Goal: Use online tool/utility: Utilize a website feature to perform a specific function

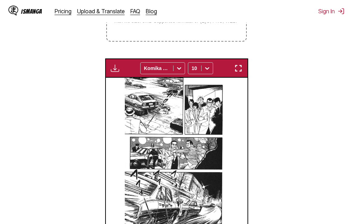
scroll to position [122, 0]
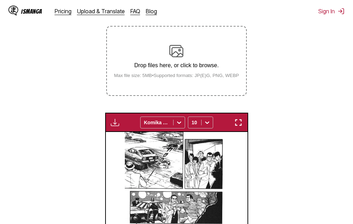
click at [241, 123] on img "button" at bounding box center [238, 123] width 8 height 8
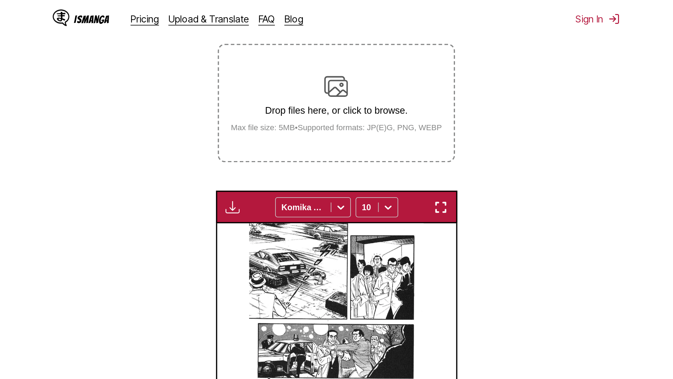
scroll to position [74, 0]
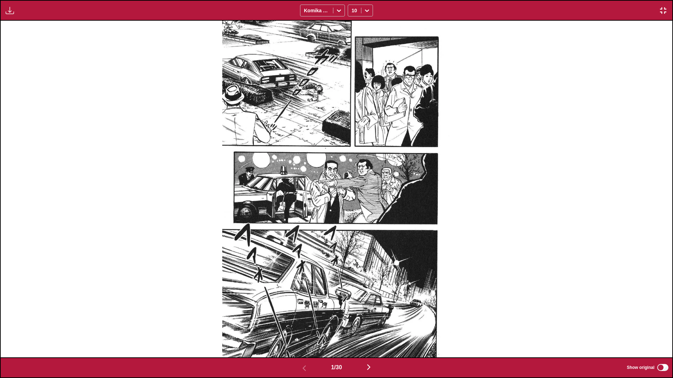
click at [353, 224] on img "button" at bounding box center [369, 367] width 8 height 8
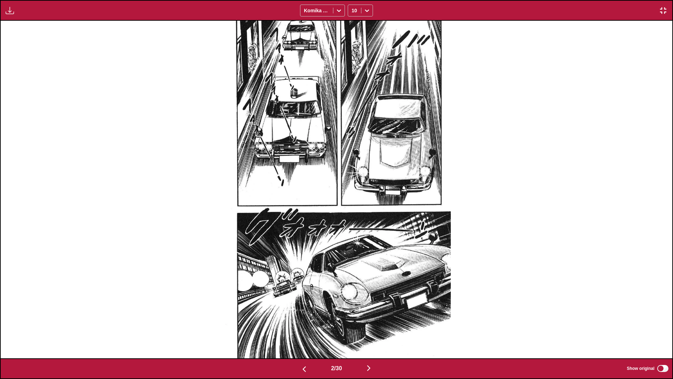
click at [353, 224] on img "button" at bounding box center [369, 368] width 8 height 8
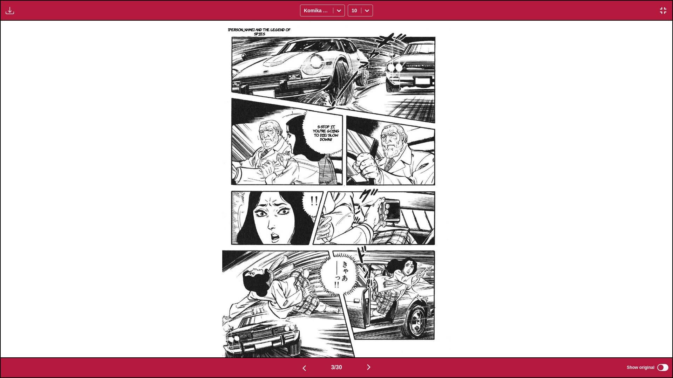
click at [353, 224] on div "3 / 30 Show original" at bounding box center [336, 368] width 673 height 21
click at [300, 224] on img "button" at bounding box center [304, 369] width 8 height 8
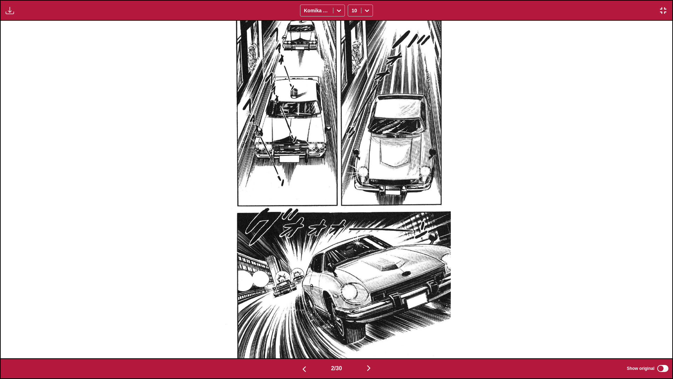
click at [353, 224] on img "button" at bounding box center [369, 368] width 8 height 8
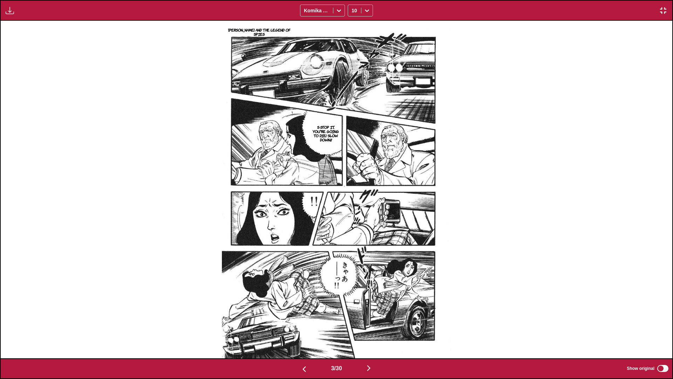
click at [353, 11] on img "button" at bounding box center [663, 10] width 8 height 8
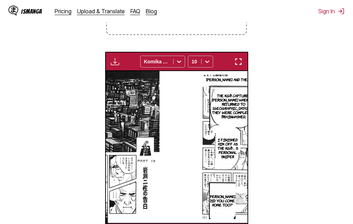
scroll to position [0, 283]
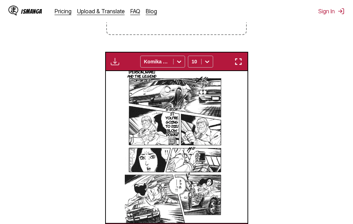
click at [237, 63] on img "button" at bounding box center [238, 62] width 8 height 8
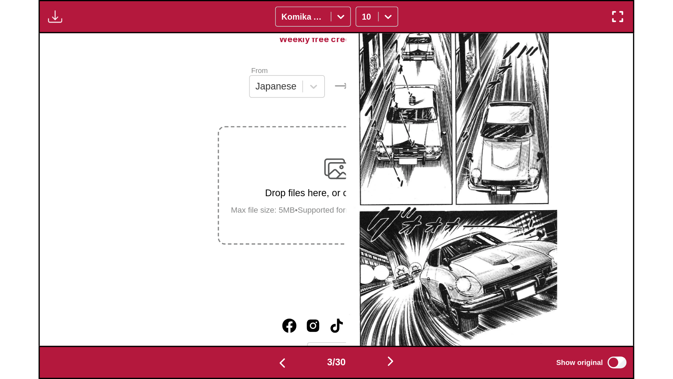
scroll to position [0, 1344]
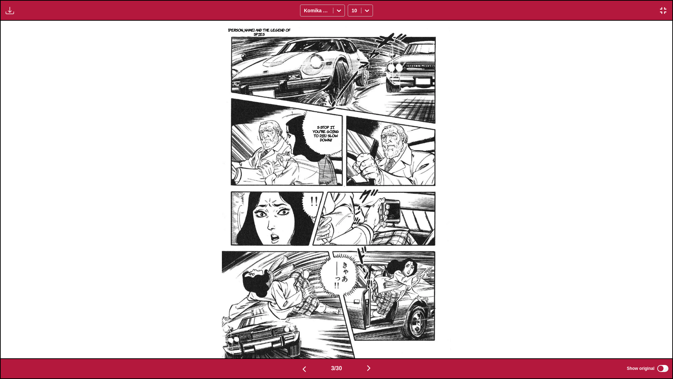
click at [353, 224] on img "button" at bounding box center [369, 368] width 8 height 8
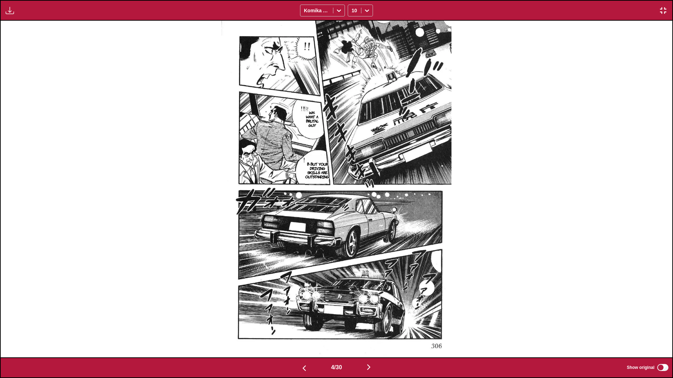
click at [353, 224] on img "button" at bounding box center [369, 367] width 8 height 8
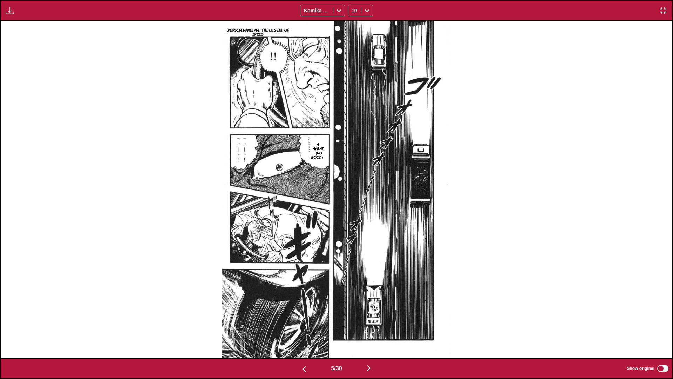
click at [353, 224] on img "button" at bounding box center [369, 368] width 8 height 8
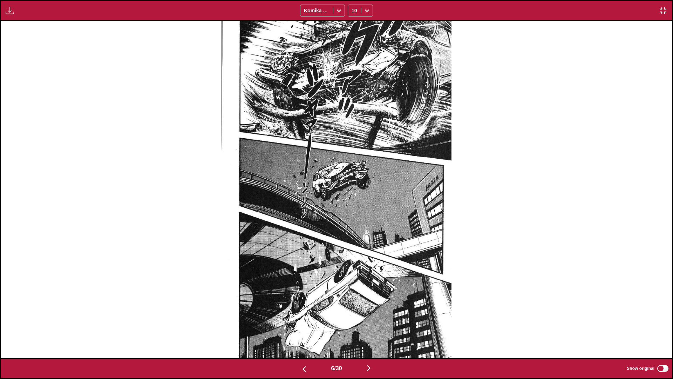
click at [353, 224] on img "button" at bounding box center [369, 368] width 8 height 8
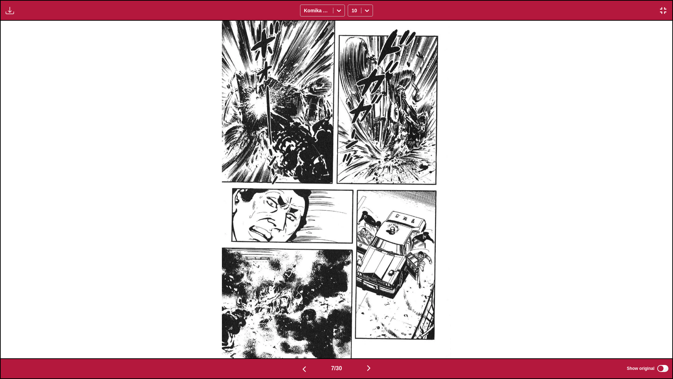
click at [353, 224] on img "button" at bounding box center [369, 368] width 8 height 8
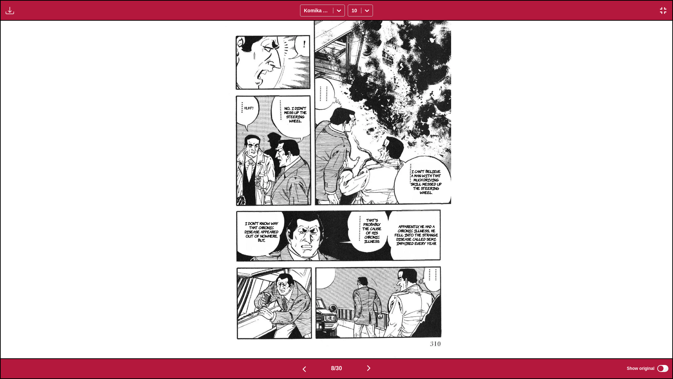
click at [353, 224] on img "button" at bounding box center [369, 368] width 8 height 8
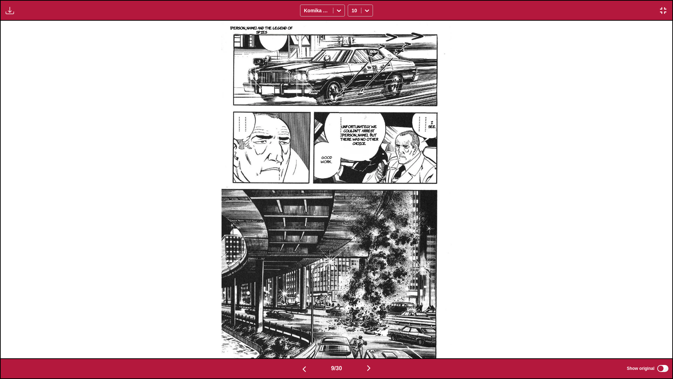
click at [353, 224] on img "button" at bounding box center [369, 368] width 8 height 8
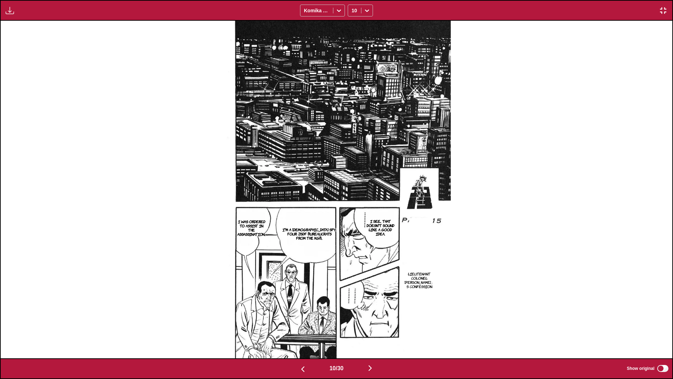
click at [353, 224] on img "button" at bounding box center [370, 368] width 8 height 8
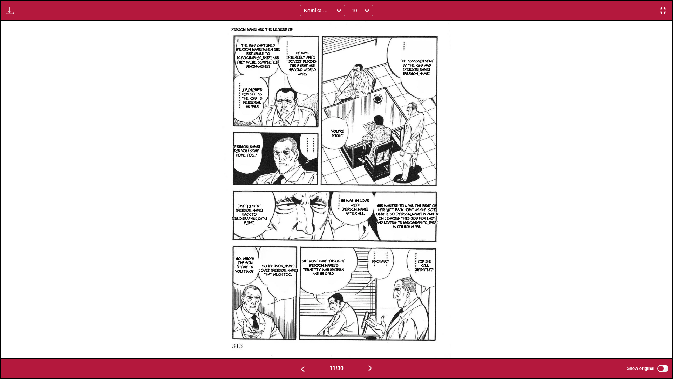
click at [353, 224] on img "button" at bounding box center [370, 368] width 8 height 8
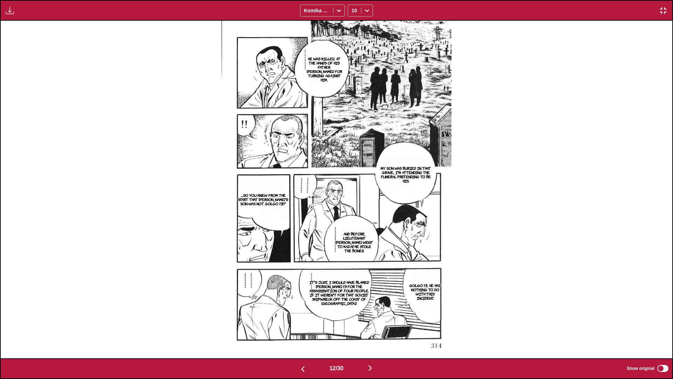
click at [353, 224] on img "button" at bounding box center [370, 368] width 8 height 8
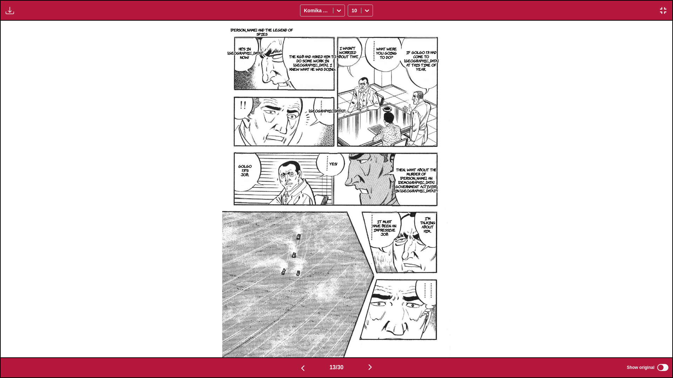
click at [353, 224] on img "button" at bounding box center [370, 367] width 8 height 8
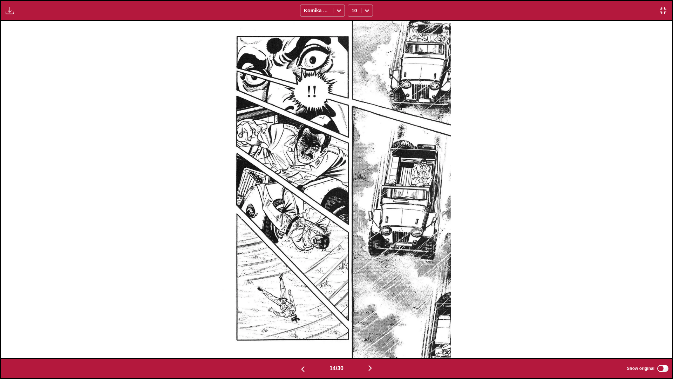
click at [353, 224] on img "button" at bounding box center [370, 368] width 8 height 8
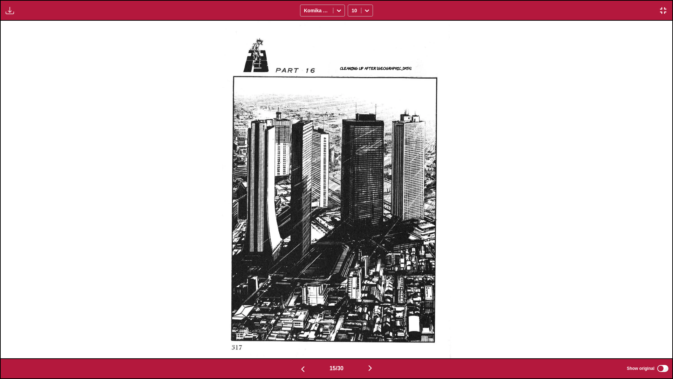
click at [353, 224] on img "button" at bounding box center [370, 368] width 8 height 8
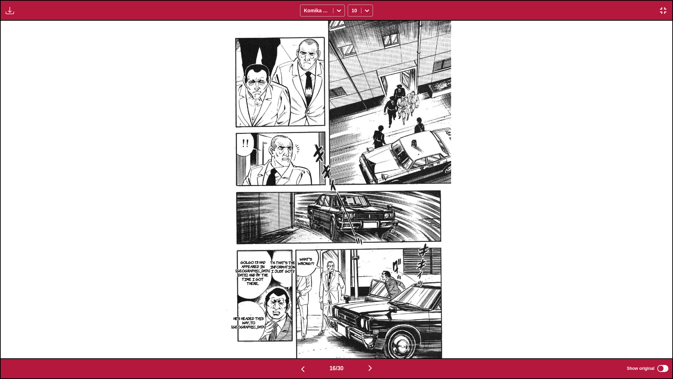
click at [353, 224] on img "button" at bounding box center [370, 368] width 8 height 8
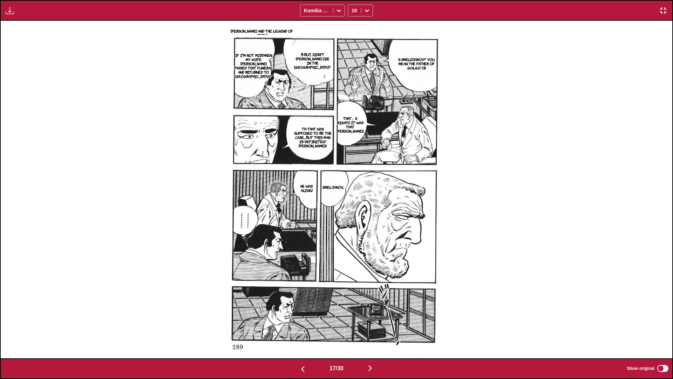
click at [353, 224] on img "button" at bounding box center [370, 368] width 8 height 8
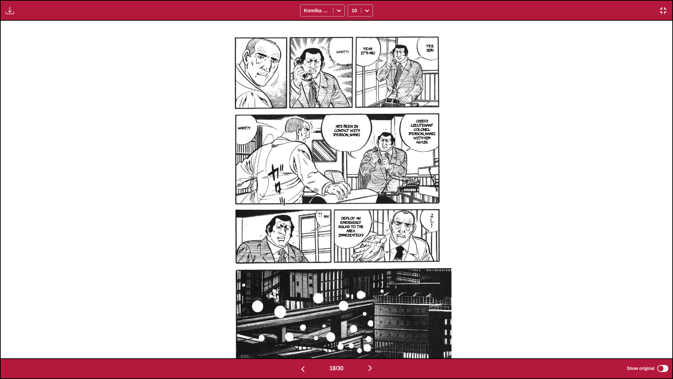
click at [353, 224] on img "button" at bounding box center [370, 368] width 8 height 8
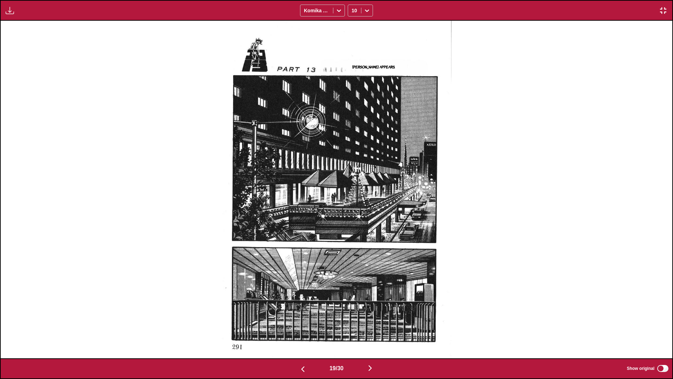
click at [353, 224] on img "button" at bounding box center [370, 368] width 8 height 8
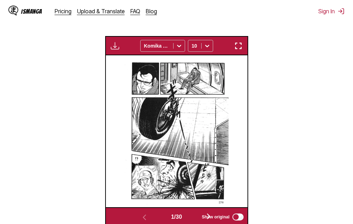
scroll to position [198, 0]
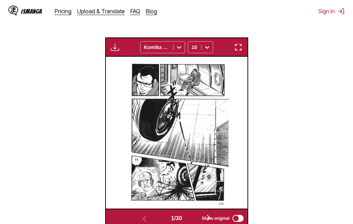
click at [243, 47] on button "button" at bounding box center [238, 47] width 13 height 9
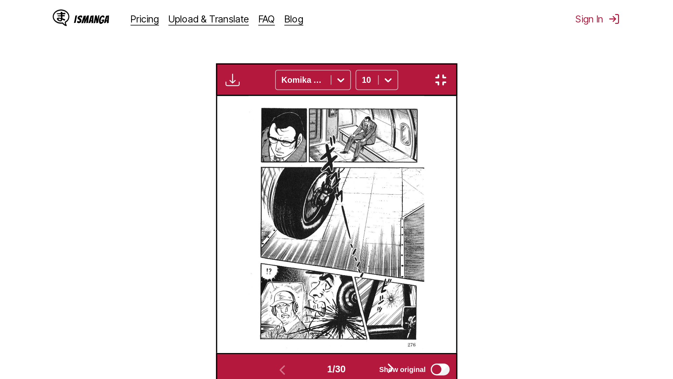
scroll to position [74, 0]
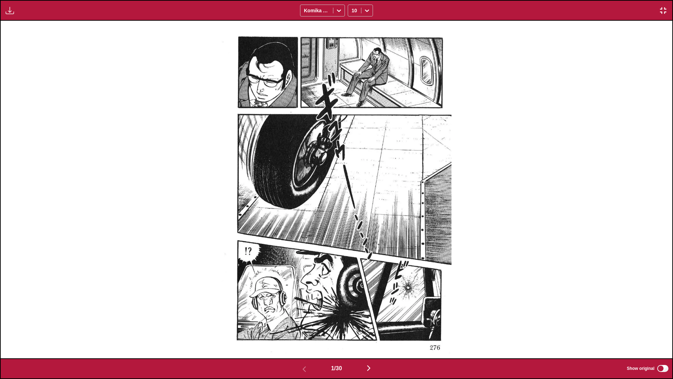
click at [353, 224] on img "button" at bounding box center [369, 368] width 8 height 8
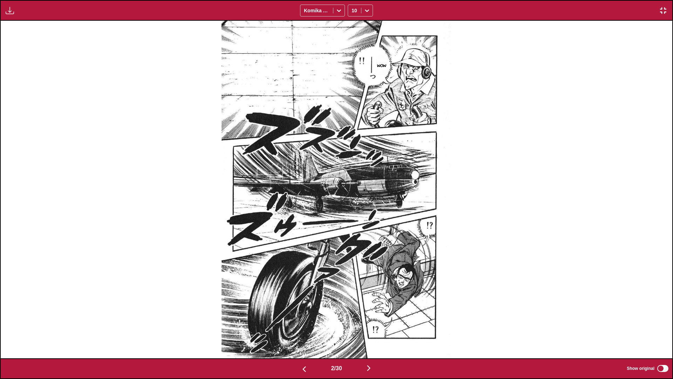
click at [353, 224] on img "button" at bounding box center [369, 368] width 8 height 8
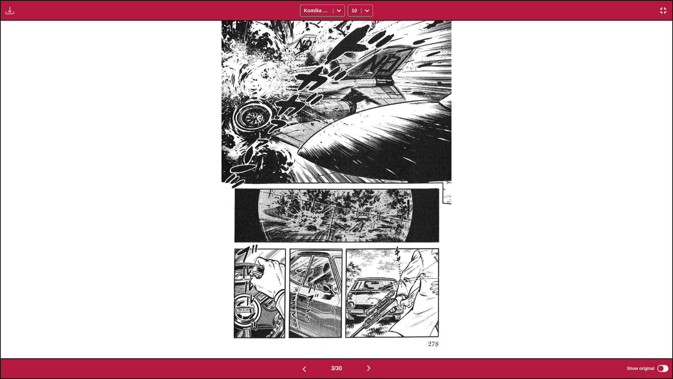
click at [353, 224] on img "button" at bounding box center [369, 368] width 8 height 8
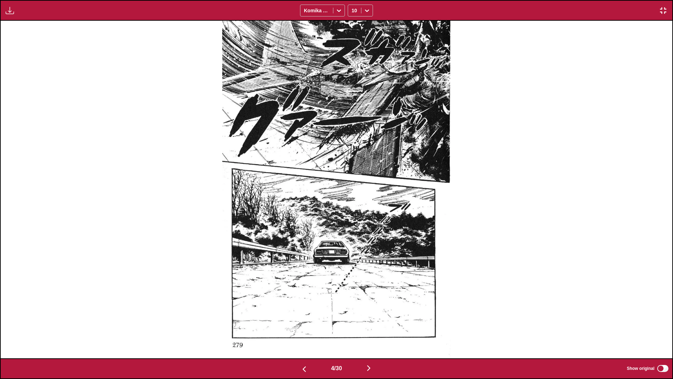
click at [353, 224] on img "button" at bounding box center [369, 368] width 8 height 8
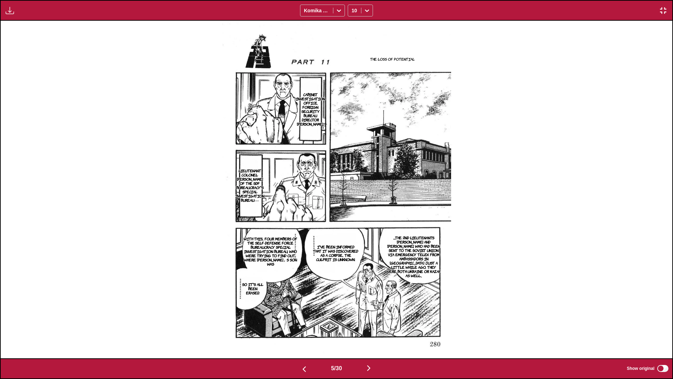
click at [353, 224] on img "button" at bounding box center [369, 368] width 8 height 8
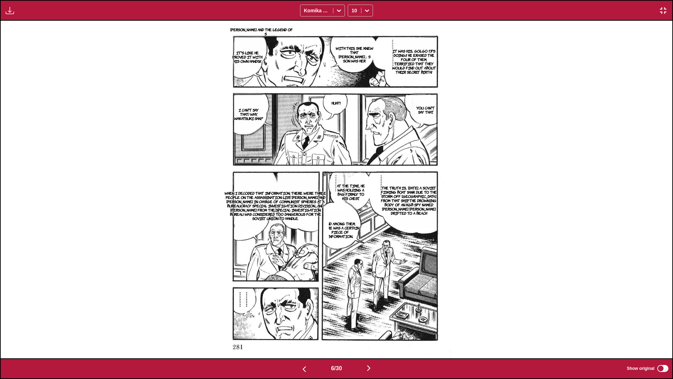
click at [353, 224] on img "button" at bounding box center [369, 368] width 8 height 8
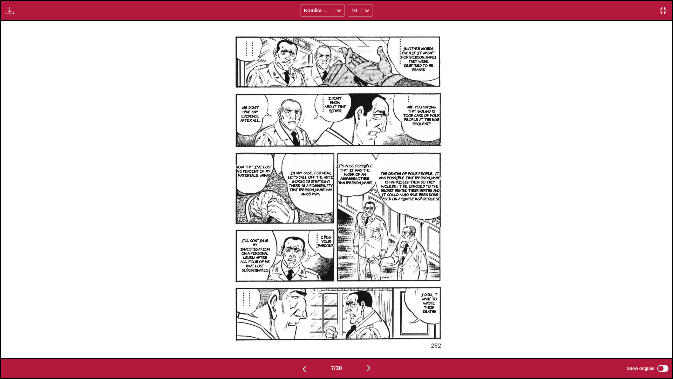
click at [353, 224] on img "button" at bounding box center [369, 368] width 8 height 8
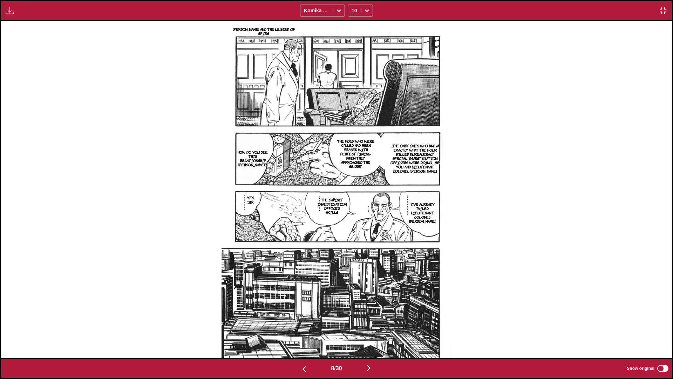
click at [353, 224] on img "button" at bounding box center [369, 368] width 8 height 8
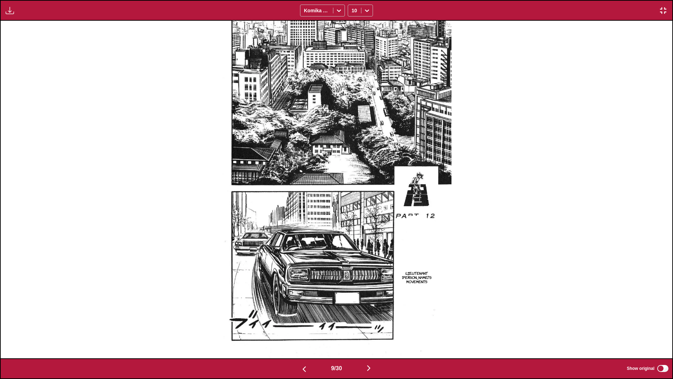
click at [353, 224] on img "button" at bounding box center [369, 368] width 8 height 8
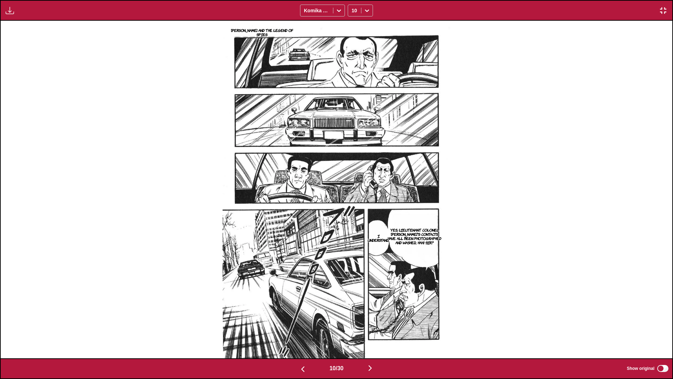
click at [353, 224] on img "button" at bounding box center [370, 368] width 8 height 8
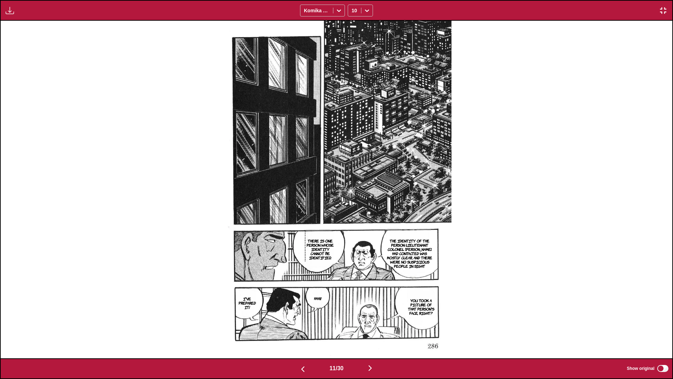
click at [353, 224] on img "button" at bounding box center [370, 368] width 8 height 8
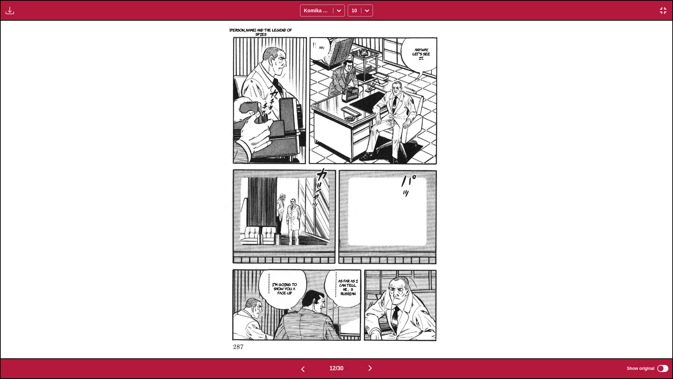
click at [353, 224] on img "button" at bounding box center [370, 368] width 8 height 8
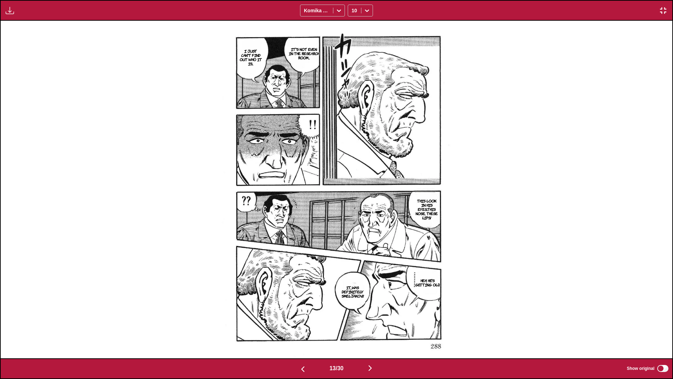
click at [353, 224] on img "button" at bounding box center [370, 368] width 8 height 8
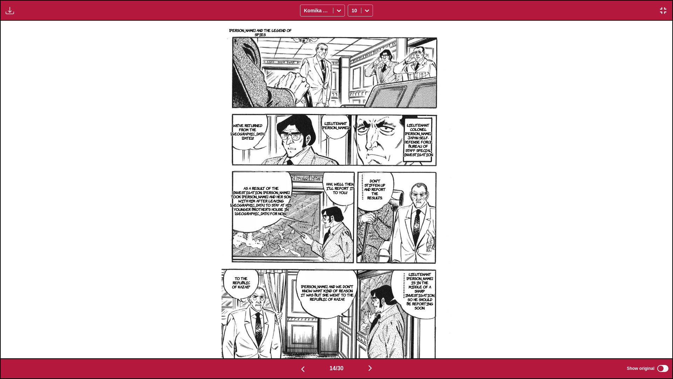
click at [353, 224] on img "button" at bounding box center [370, 368] width 8 height 8
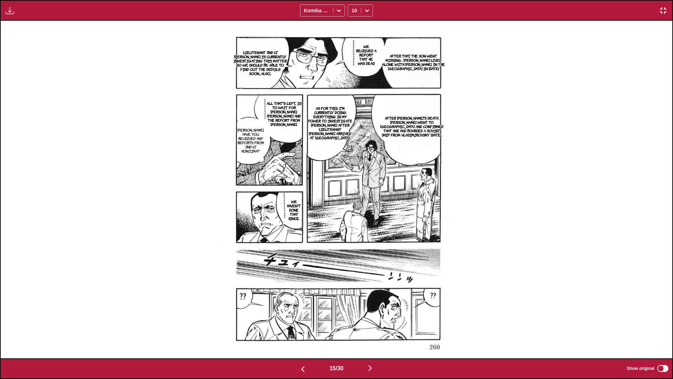
click at [353, 224] on img "button" at bounding box center [370, 368] width 8 height 8
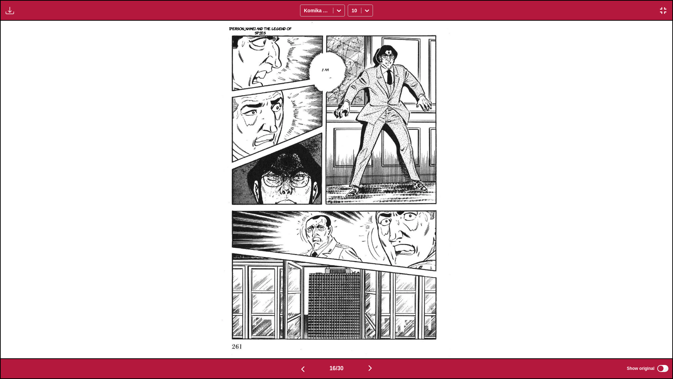
click at [353, 224] on img "button" at bounding box center [370, 368] width 8 height 8
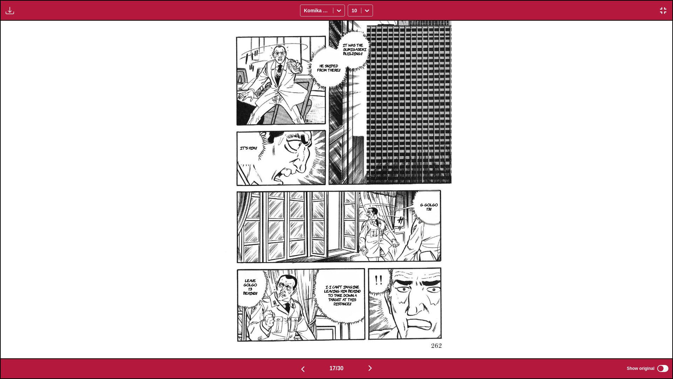
click at [353, 224] on img "button" at bounding box center [370, 368] width 8 height 8
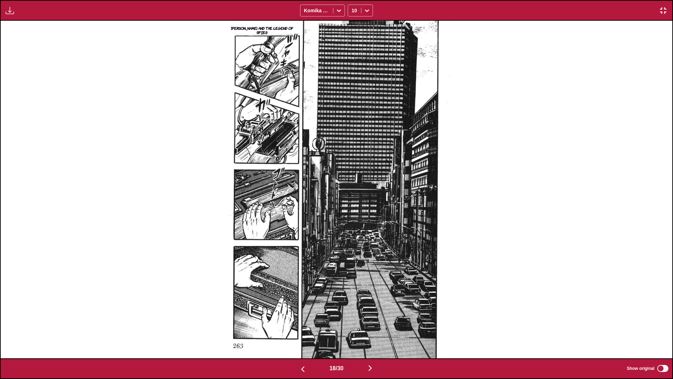
click at [353, 224] on img "button" at bounding box center [370, 368] width 8 height 8
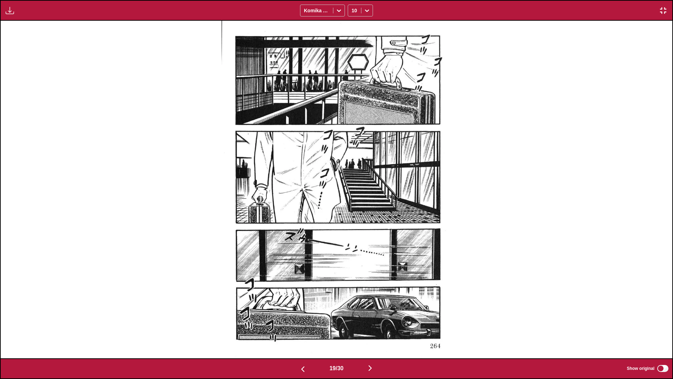
click at [353, 224] on img "button" at bounding box center [370, 368] width 8 height 8
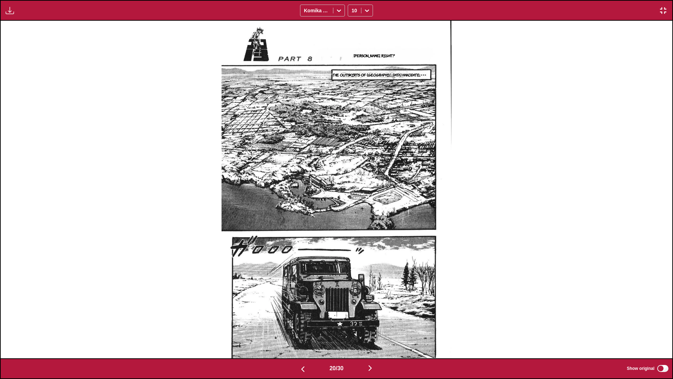
click at [353, 224] on img "button" at bounding box center [370, 368] width 8 height 8
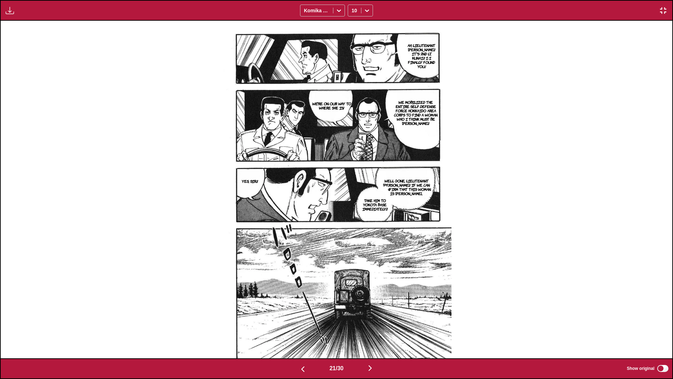
click at [353, 224] on img "button" at bounding box center [370, 368] width 8 height 8
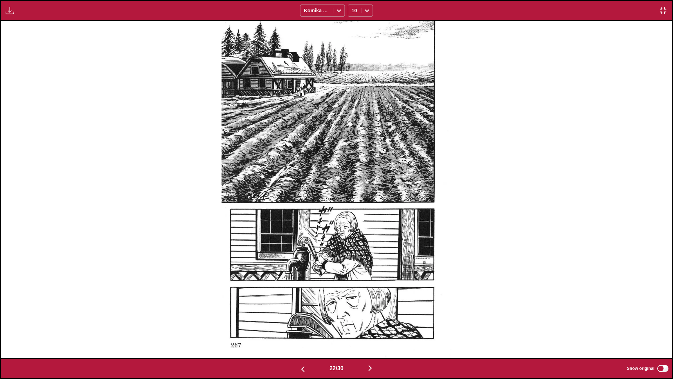
click at [353, 224] on img "button" at bounding box center [370, 368] width 8 height 8
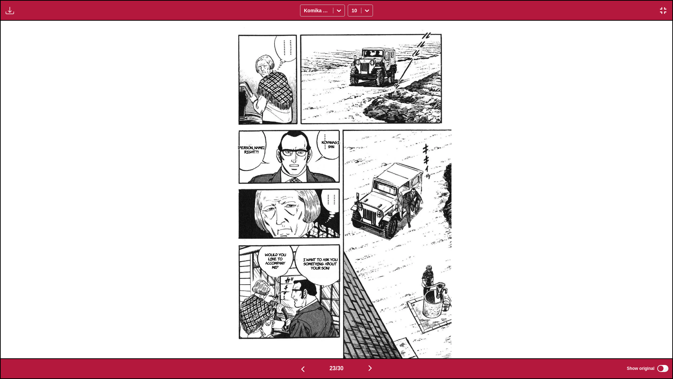
click at [353, 224] on button "button" at bounding box center [370, 368] width 42 height 10
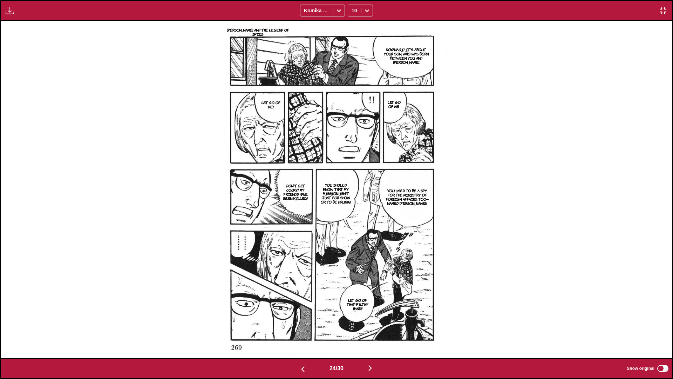
click at [353, 224] on img "button" at bounding box center [370, 368] width 8 height 8
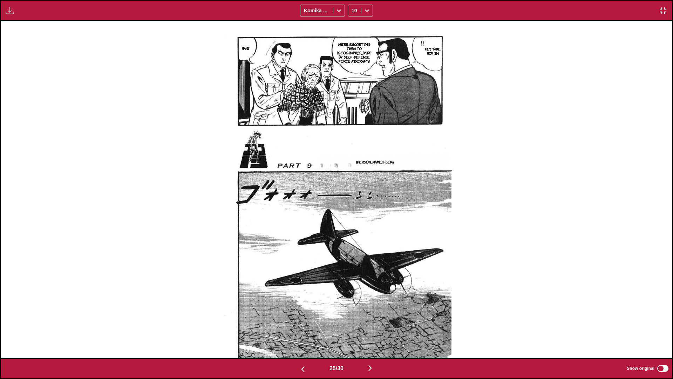
click at [353, 224] on img "button" at bounding box center [370, 368] width 8 height 8
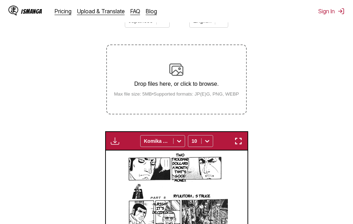
scroll to position [93, 0]
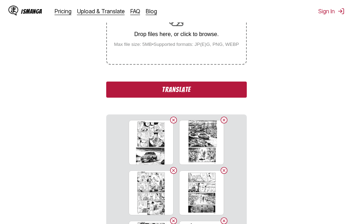
scroll to position [159, 0]
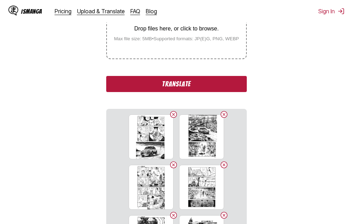
click at [172, 83] on button "Translate" at bounding box center [176, 84] width 140 height 16
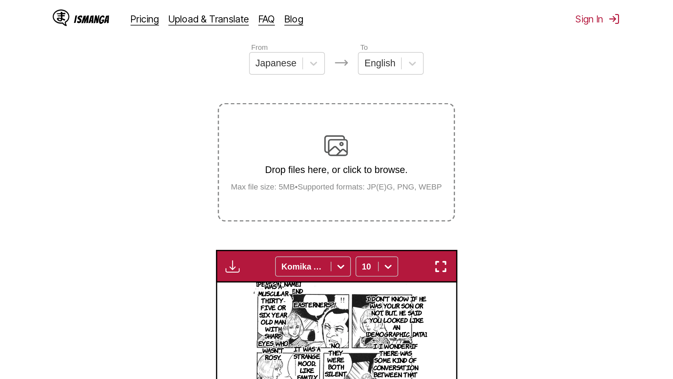
scroll to position [52, 0]
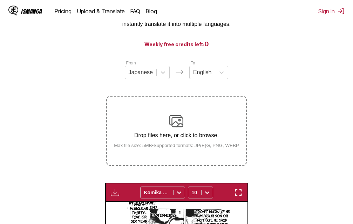
click at [239, 191] on img "button" at bounding box center [238, 193] width 8 height 8
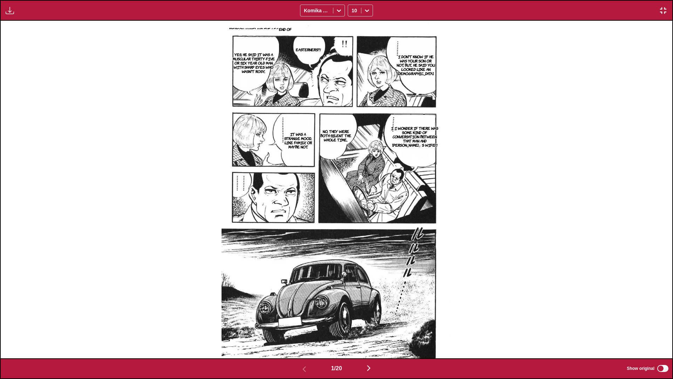
click at [353, 224] on img "button" at bounding box center [369, 368] width 8 height 8
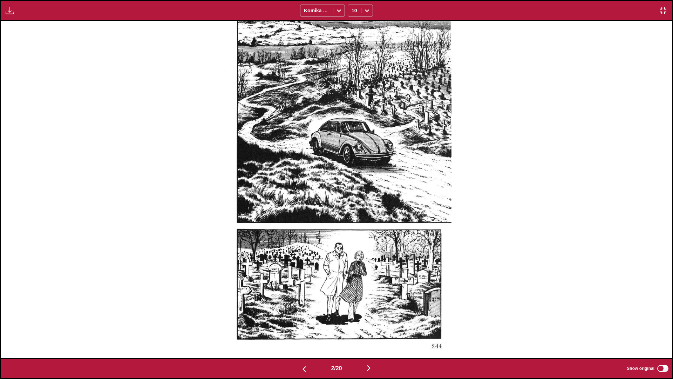
click at [353, 224] on img "button" at bounding box center [369, 368] width 8 height 8
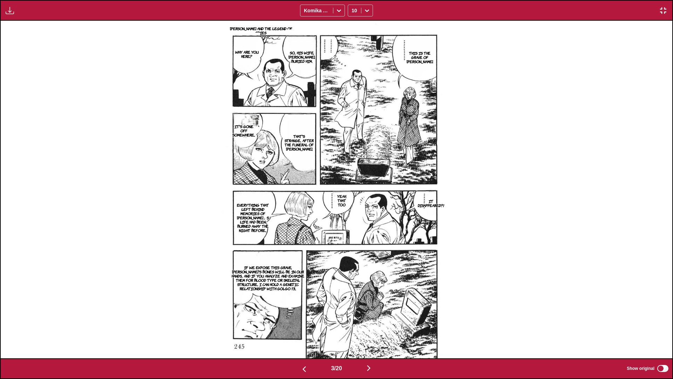
click at [353, 224] on img "button" at bounding box center [369, 368] width 8 height 8
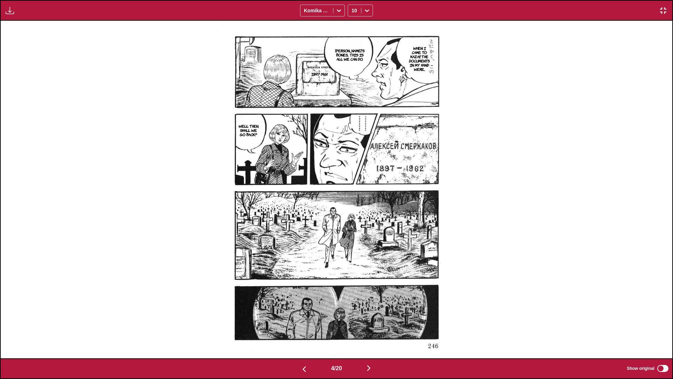
click at [353, 224] on img "button" at bounding box center [369, 368] width 8 height 8
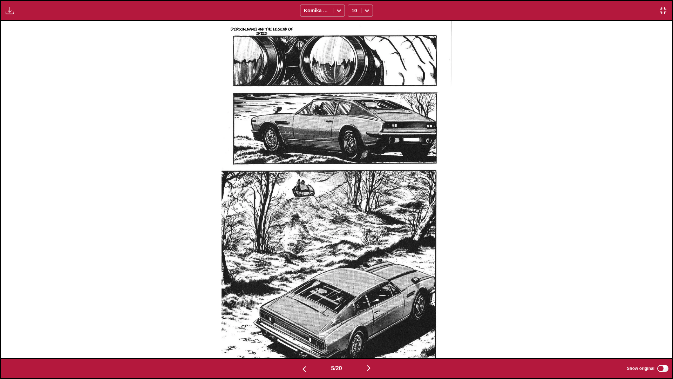
click at [353, 224] on img "button" at bounding box center [369, 368] width 8 height 8
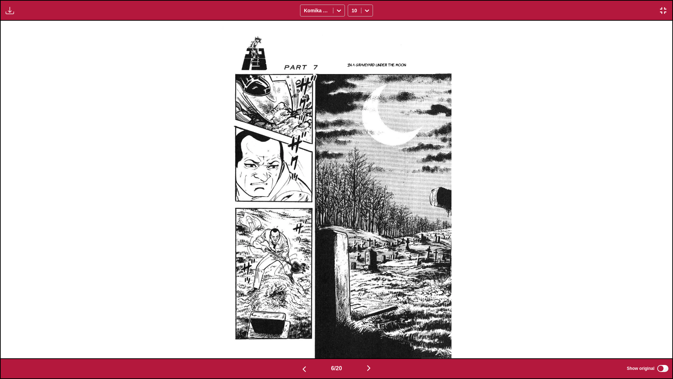
click at [353, 224] on img "button" at bounding box center [369, 368] width 8 height 8
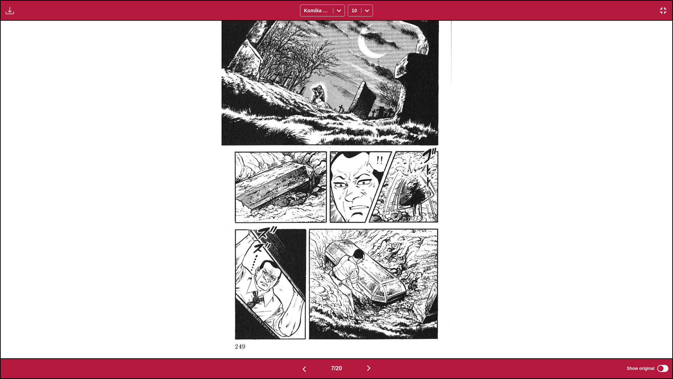
click at [353, 224] on button "button" at bounding box center [369, 368] width 42 height 10
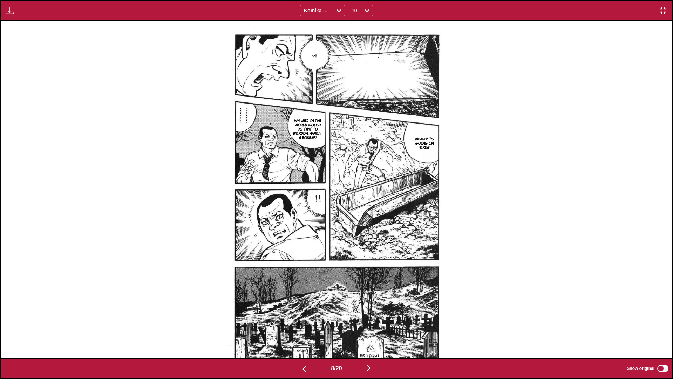
click at [353, 224] on img "button" at bounding box center [369, 368] width 8 height 8
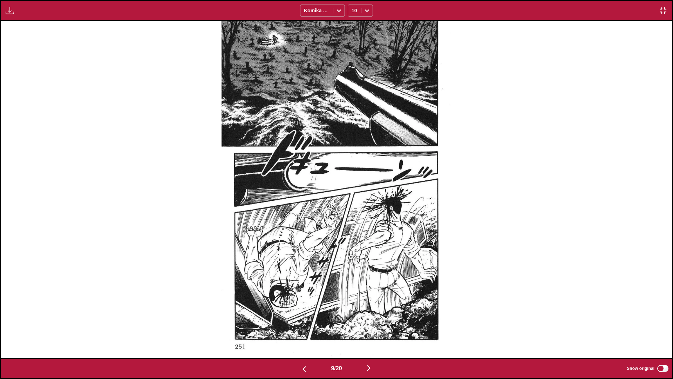
click at [353, 224] on img "button" at bounding box center [369, 368] width 8 height 8
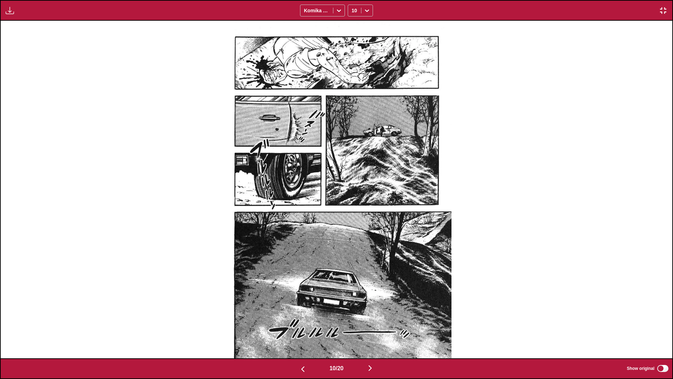
click at [353, 224] on img "button" at bounding box center [370, 368] width 8 height 8
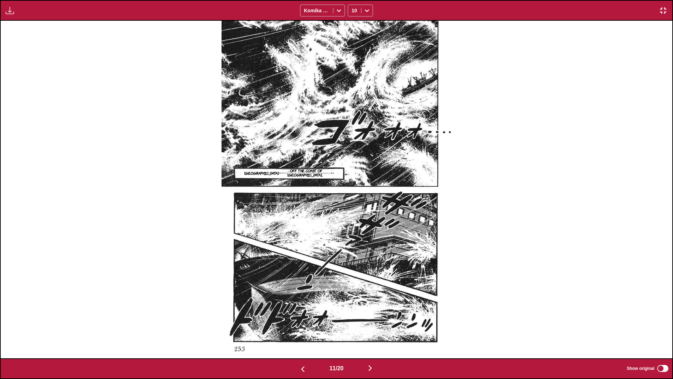
click at [353, 224] on img "button" at bounding box center [370, 368] width 8 height 8
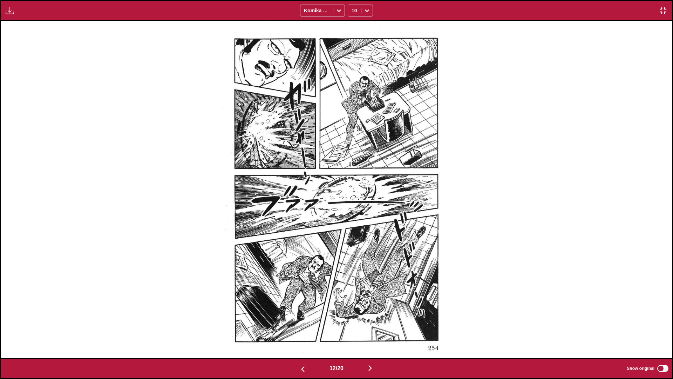
click at [353, 224] on img "button" at bounding box center [370, 368] width 8 height 8
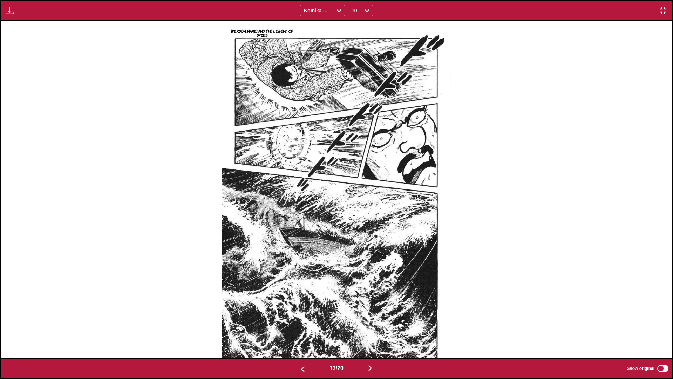
click at [353, 224] on img "button" at bounding box center [370, 368] width 8 height 8
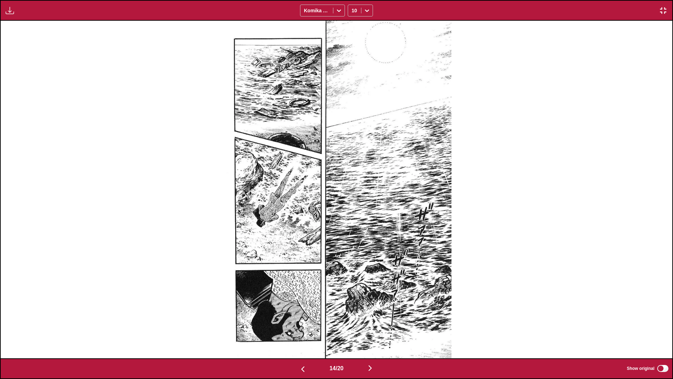
click at [353, 224] on img "button" at bounding box center [370, 368] width 8 height 8
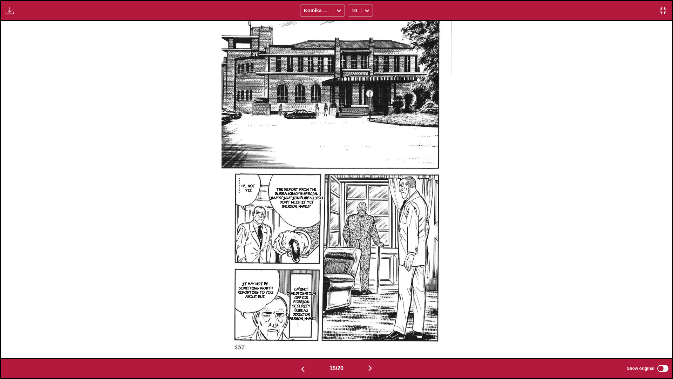
click at [353, 224] on img "button" at bounding box center [370, 368] width 8 height 8
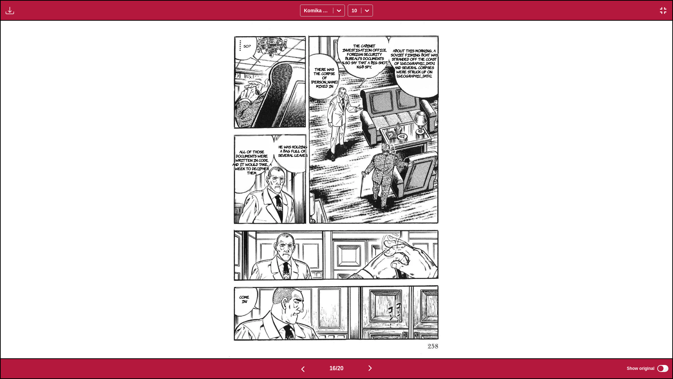
click at [353, 224] on img "button" at bounding box center [370, 368] width 8 height 8
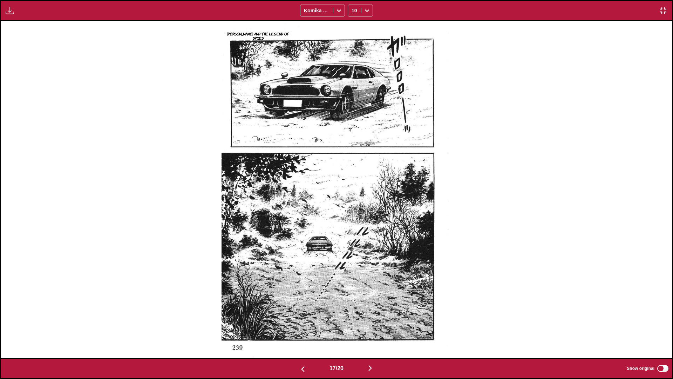
click at [353, 224] on button "button" at bounding box center [370, 368] width 42 height 10
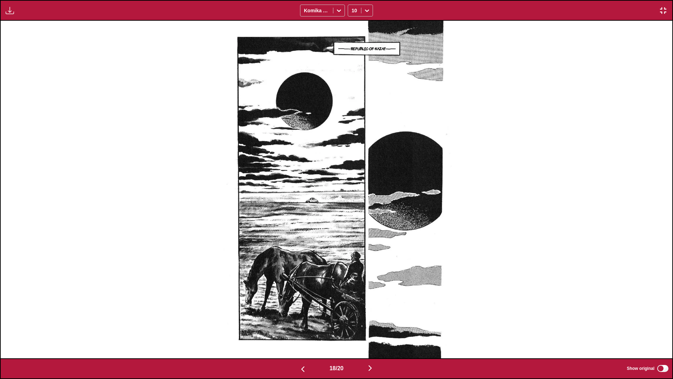
click at [353, 224] on img "button" at bounding box center [370, 368] width 8 height 8
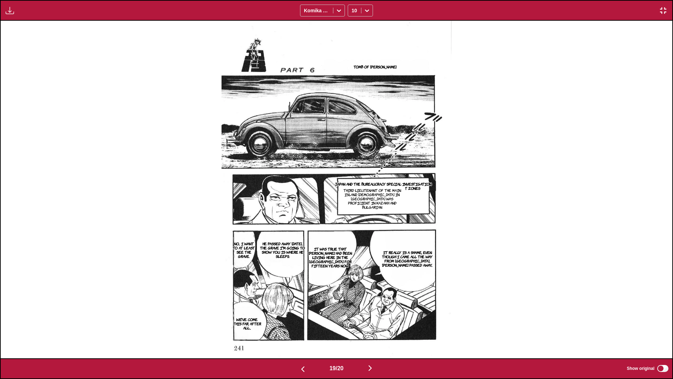
click at [353, 224] on img "button" at bounding box center [370, 368] width 8 height 8
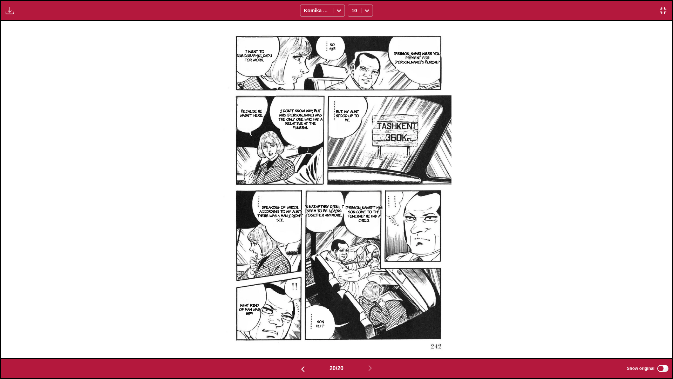
click at [353, 11] on img "button" at bounding box center [663, 10] width 8 height 8
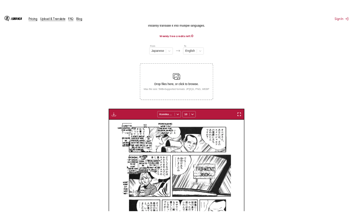
scroll to position [0, 2693]
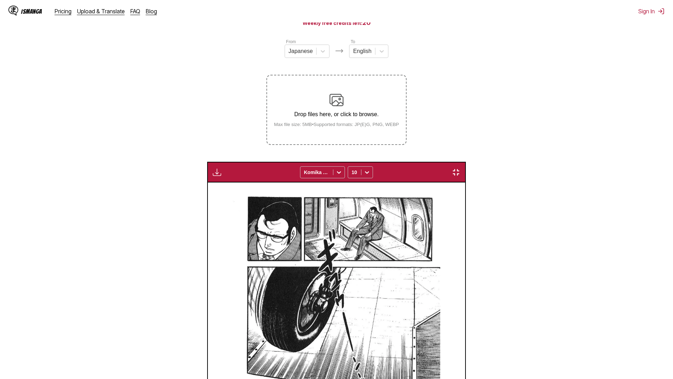
scroll to position [0, 16802]
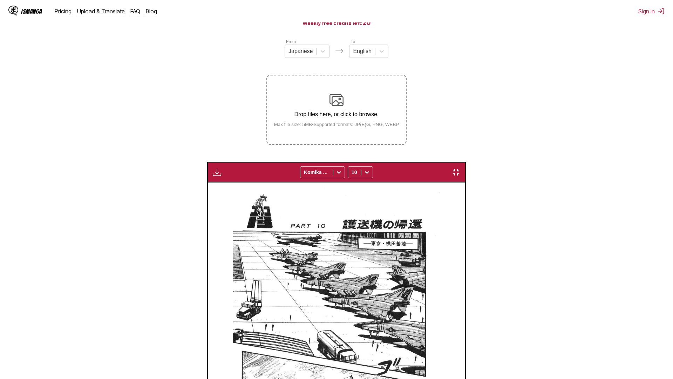
scroll to position [0, 18819]
click at [461, 168] on img "button" at bounding box center [456, 172] width 8 height 8
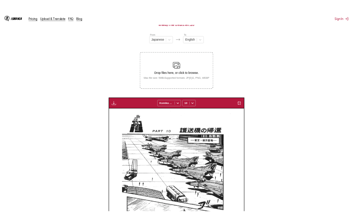
scroll to position [0, 4110]
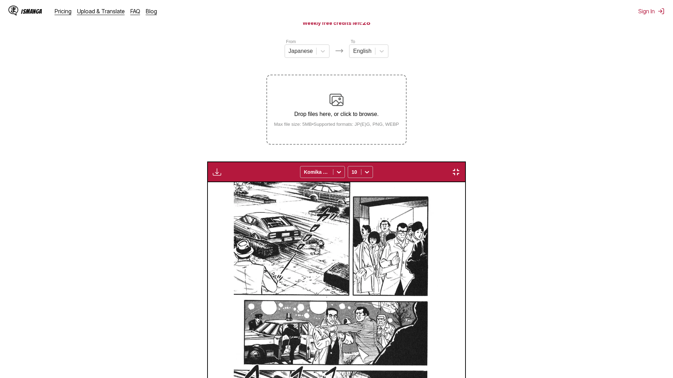
scroll to position [0, 12770]
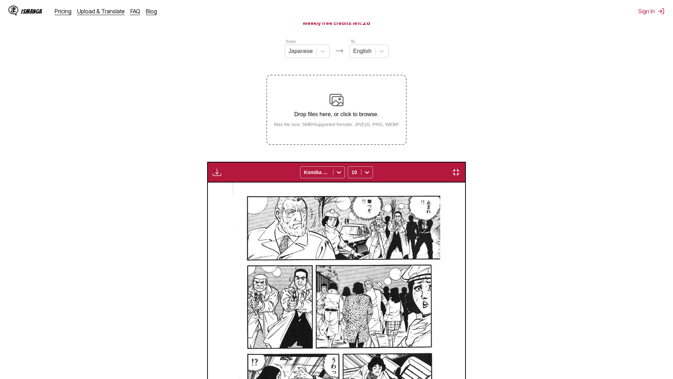
scroll to position [0, 14786]
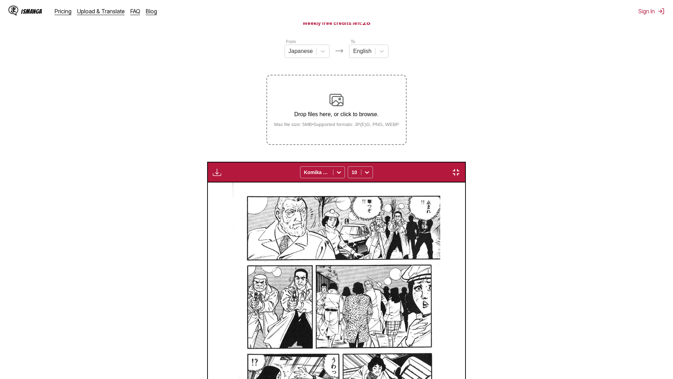
scroll to position [0, 18147]
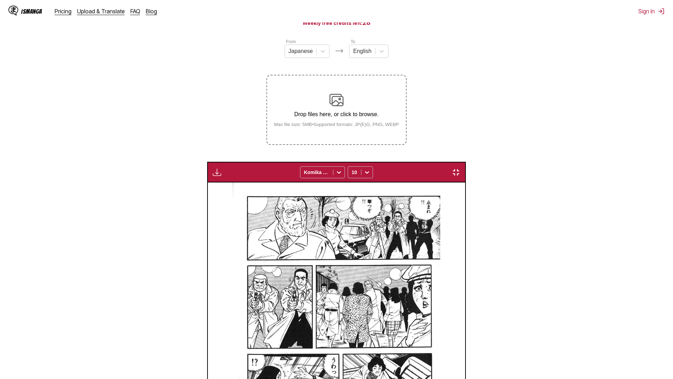
click at [461, 168] on img "button" at bounding box center [456, 172] width 8 height 8
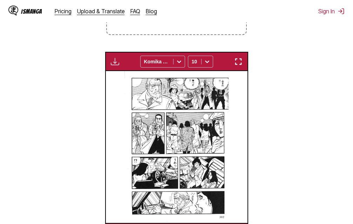
scroll to position [0, 4110]
